Goal: Task Accomplishment & Management: Use online tool/utility

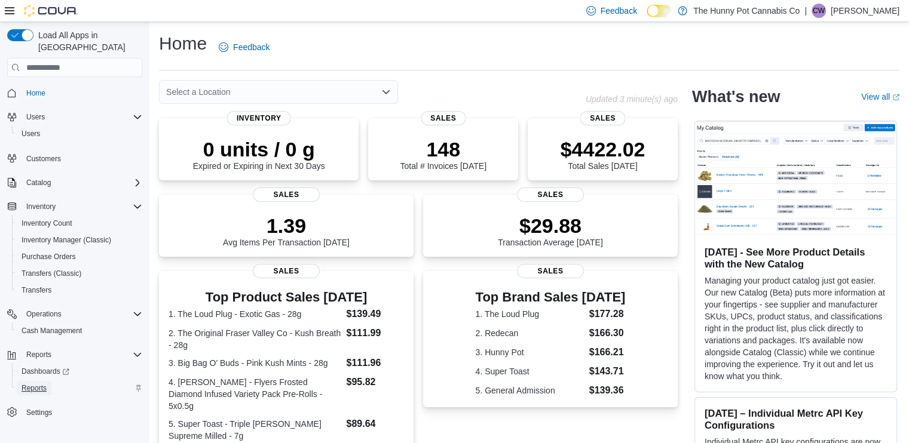
click at [39, 384] on span "Reports" at bounding box center [34, 389] width 25 height 10
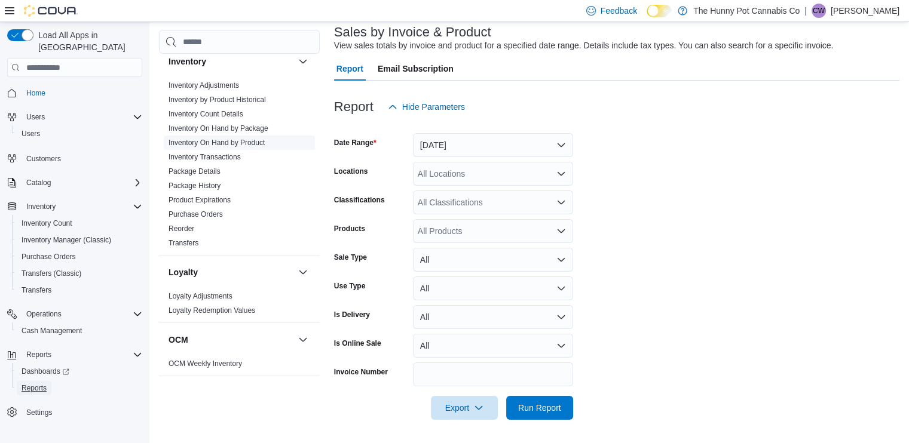
scroll to position [201, 0]
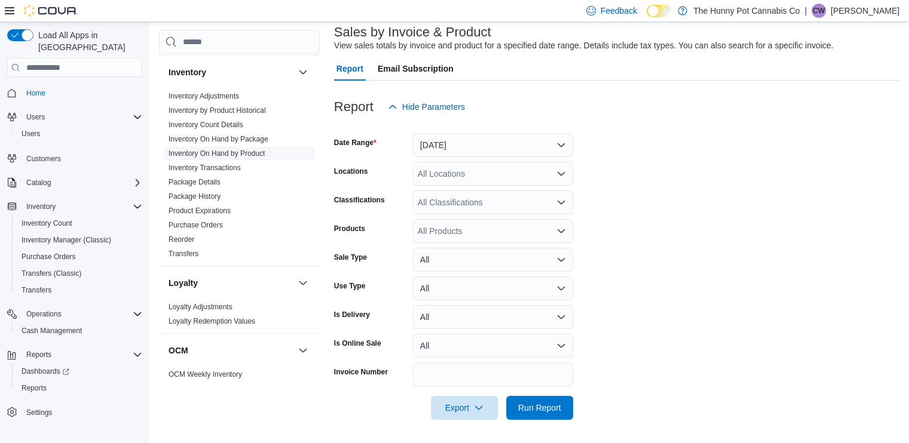
click at [253, 152] on link "Inventory On Hand by Product" at bounding box center [217, 153] width 96 height 8
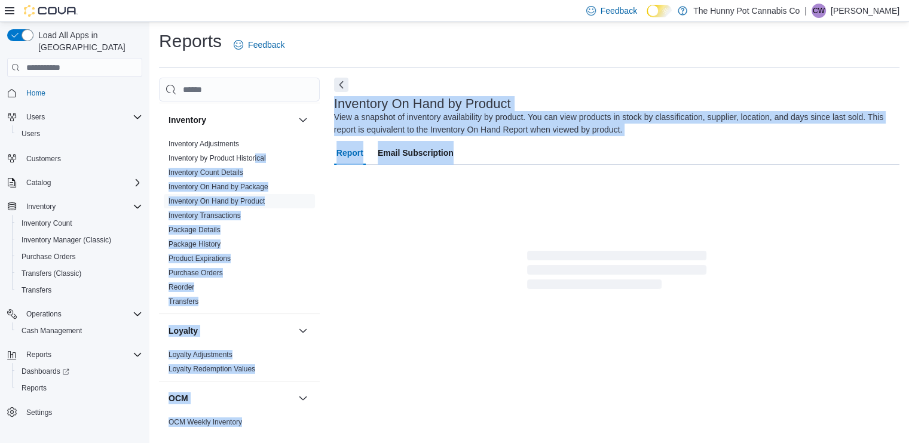
drag, startPoint x: 253, startPoint y: 152, endPoint x: 479, endPoint y: 181, distance: 227.1
click at [479, 181] on div "Cash Management Cash Management Cash Out Details Customer Customer Queue Discou…" at bounding box center [529, 256] width 741 height 357
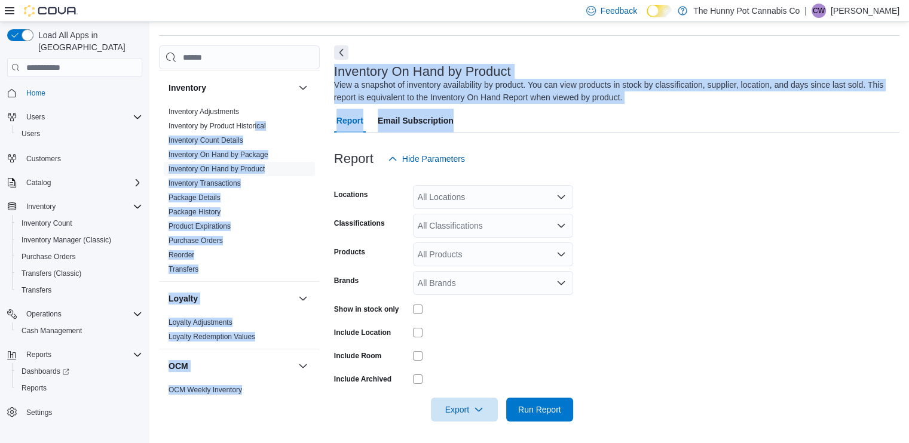
scroll to position [36, 0]
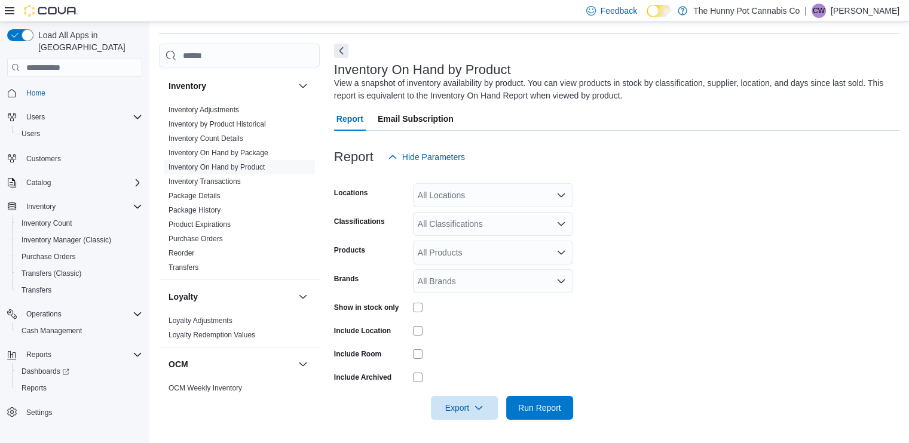
click at [479, 181] on div at bounding box center [616, 176] width 565 height 14
click at [485, 194] on div "All Locations" at bounding box center [493, 195] width 160 height 24
type input "****"
click at [460, 222] on button "5035 Hurontario St" at bounding box center [493, 215] width 160 height 17
click at [675, 272] on form "Locations 5035 Hurontario St Classifications All Classifications Products All P…" at bounding box center [616, 294] width 565 height 251
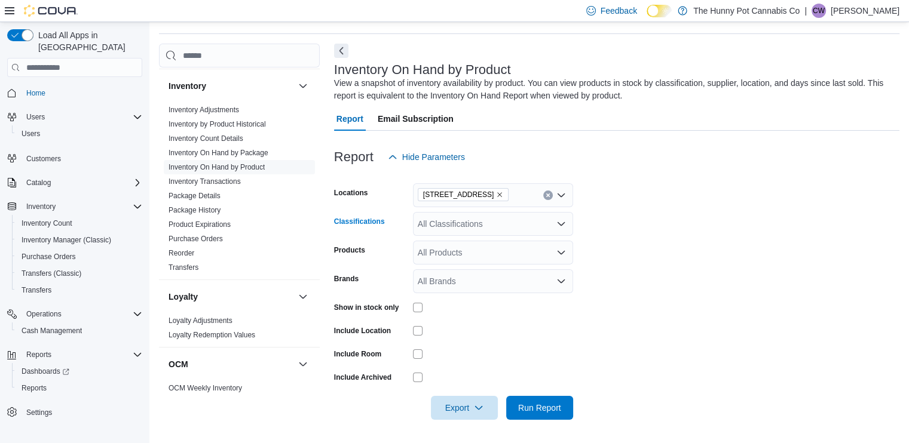
click at [464, 225] on div "All Classifications" at bounding box center [493, 224] width 160 height 24
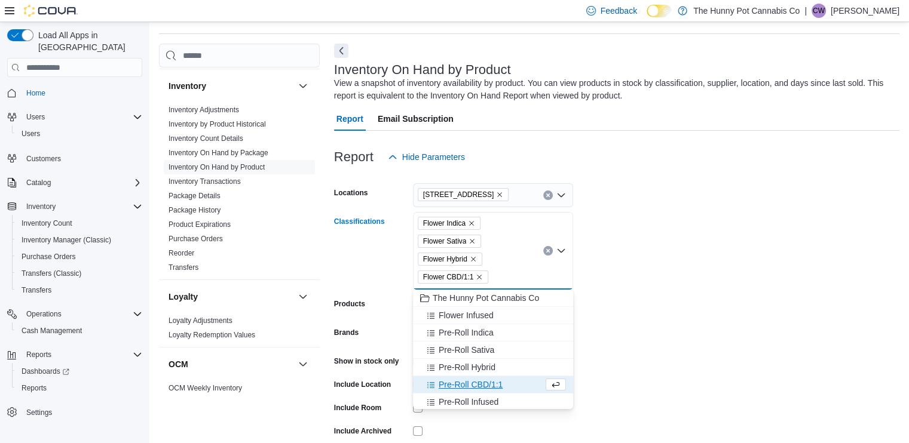
scroll to position [2, 0]
click at [665, 313] on form "Locations 5035 Hurontario St Classifications Flower Indica Flower Sativa Flower…" at bounding box center [616, 321] width 565 height 305
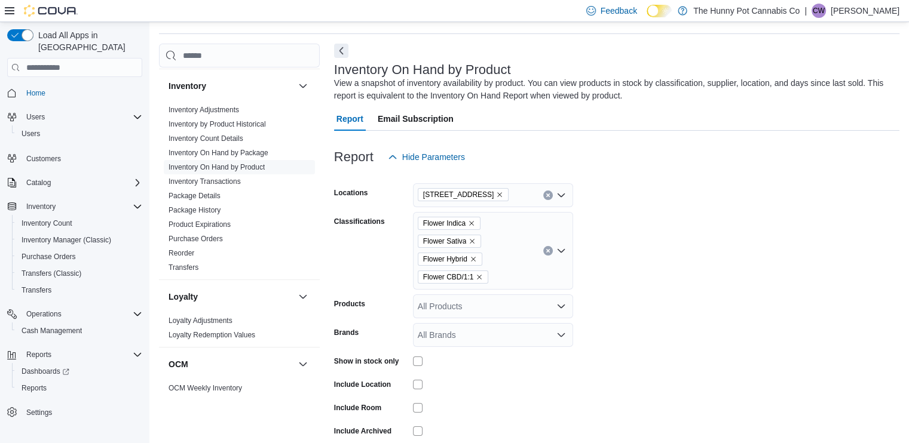
scroll to position [91, 0]
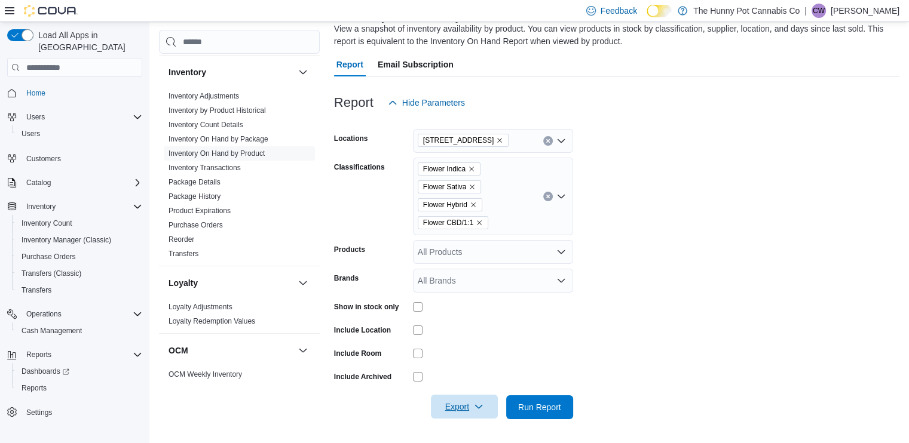
click at [461, 415] on span "Export" at bounding box center [464, 407] width 53 height 24
click at [464, 341] on button "Export to Excel" at bounding box center [466, 335] width 68 height 24
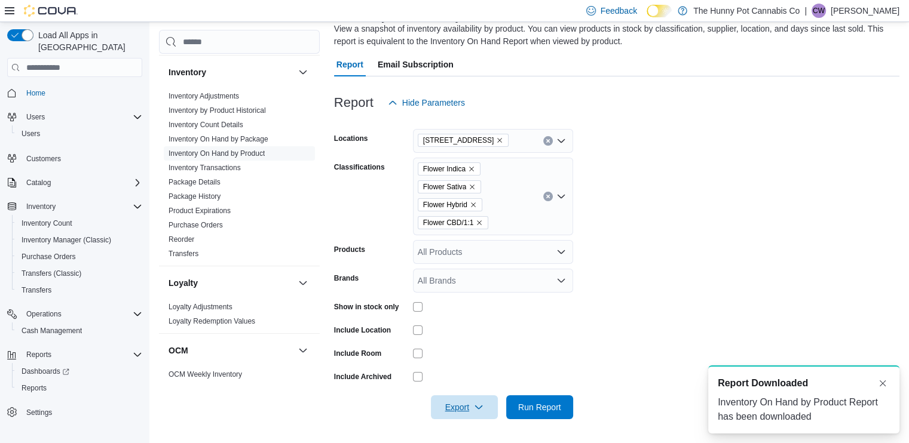
scroll to position [0, 0]
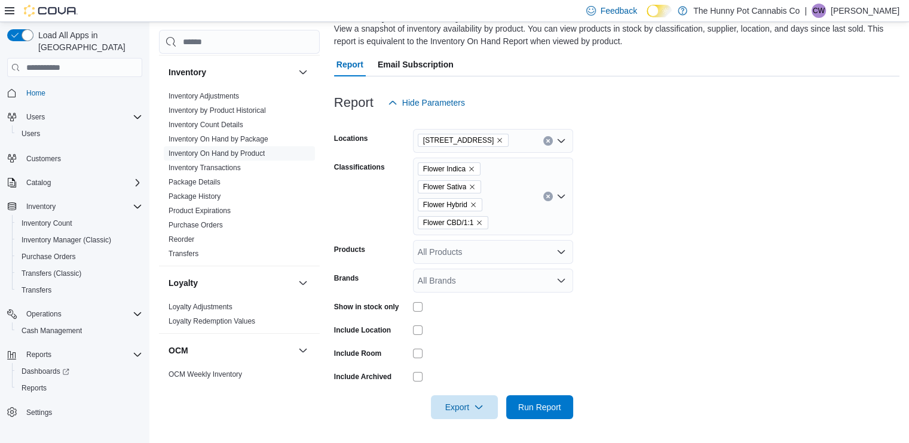
click at [596, 274] on form "Locations 5035 Hurontario St Classifications Flower Indica Flower Sativa Flower…" at bounding box center [616, 267] width 565 height 305
